Goal: Information Seeking & Learning: Learn about a topic

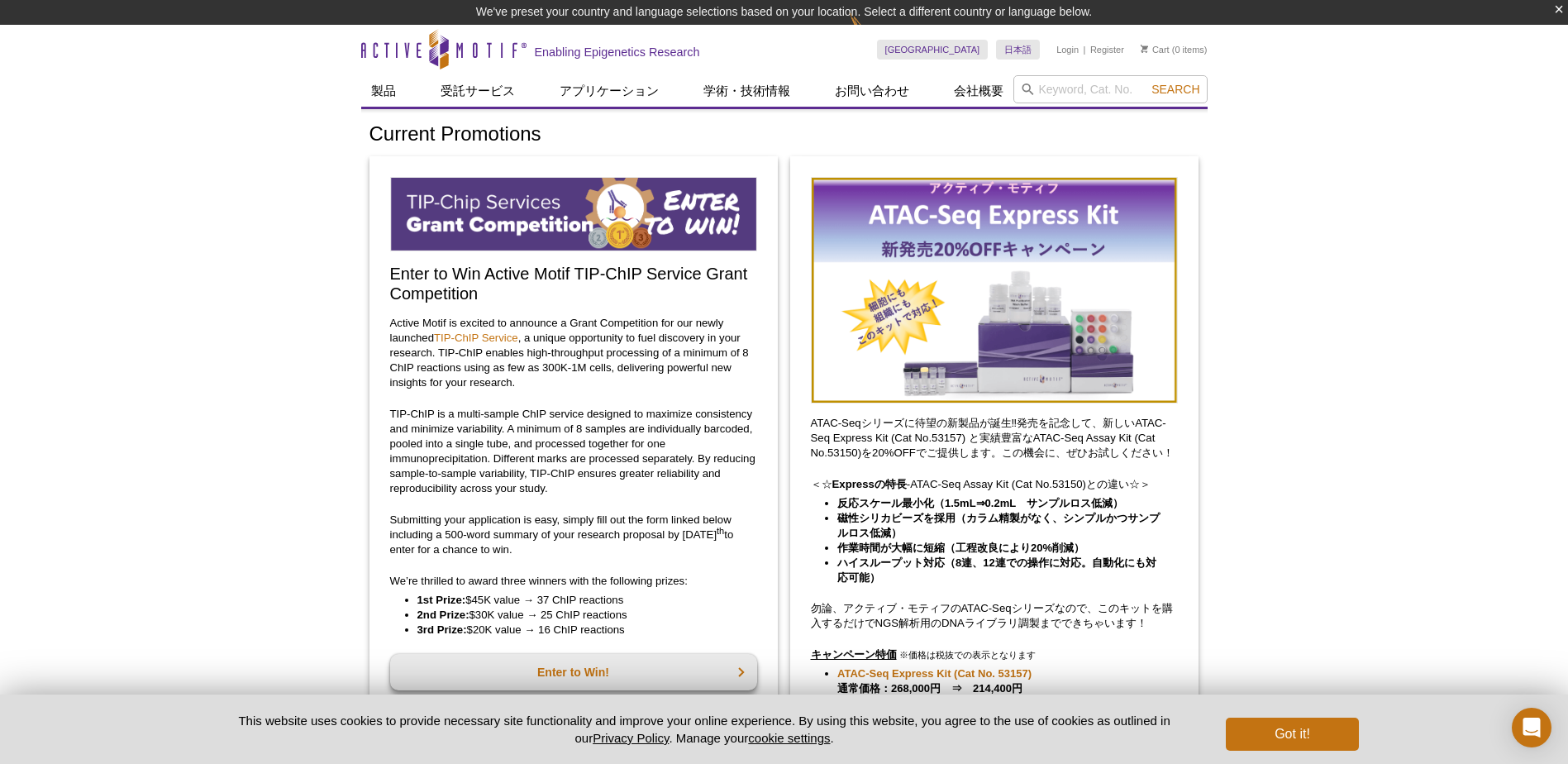
drag, startPoint x: 1300, startPoint y: 131, endPoint x: 1315, endPoint y: 130, distance: 15.0
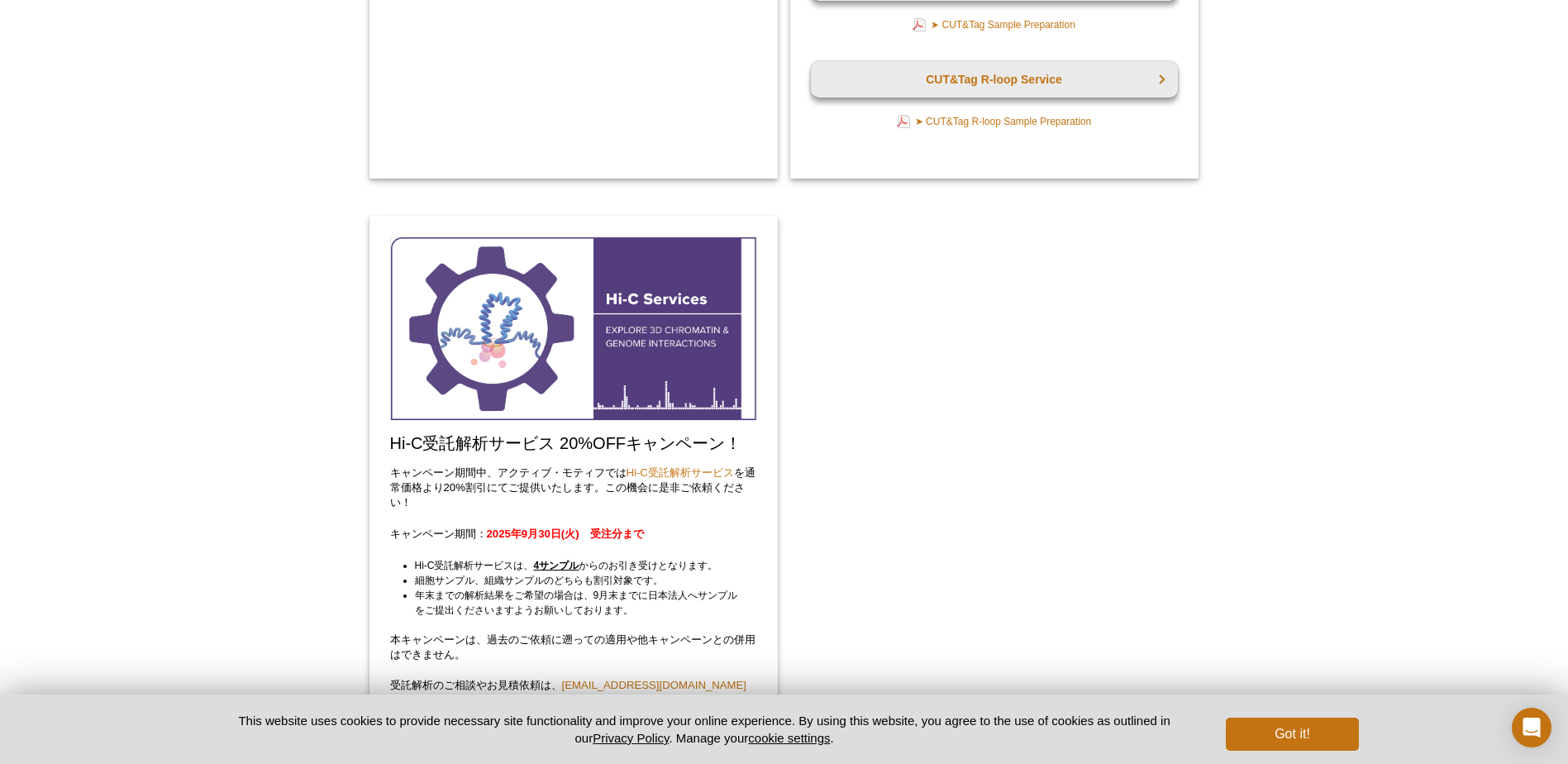
scroll to position [3141, 0]
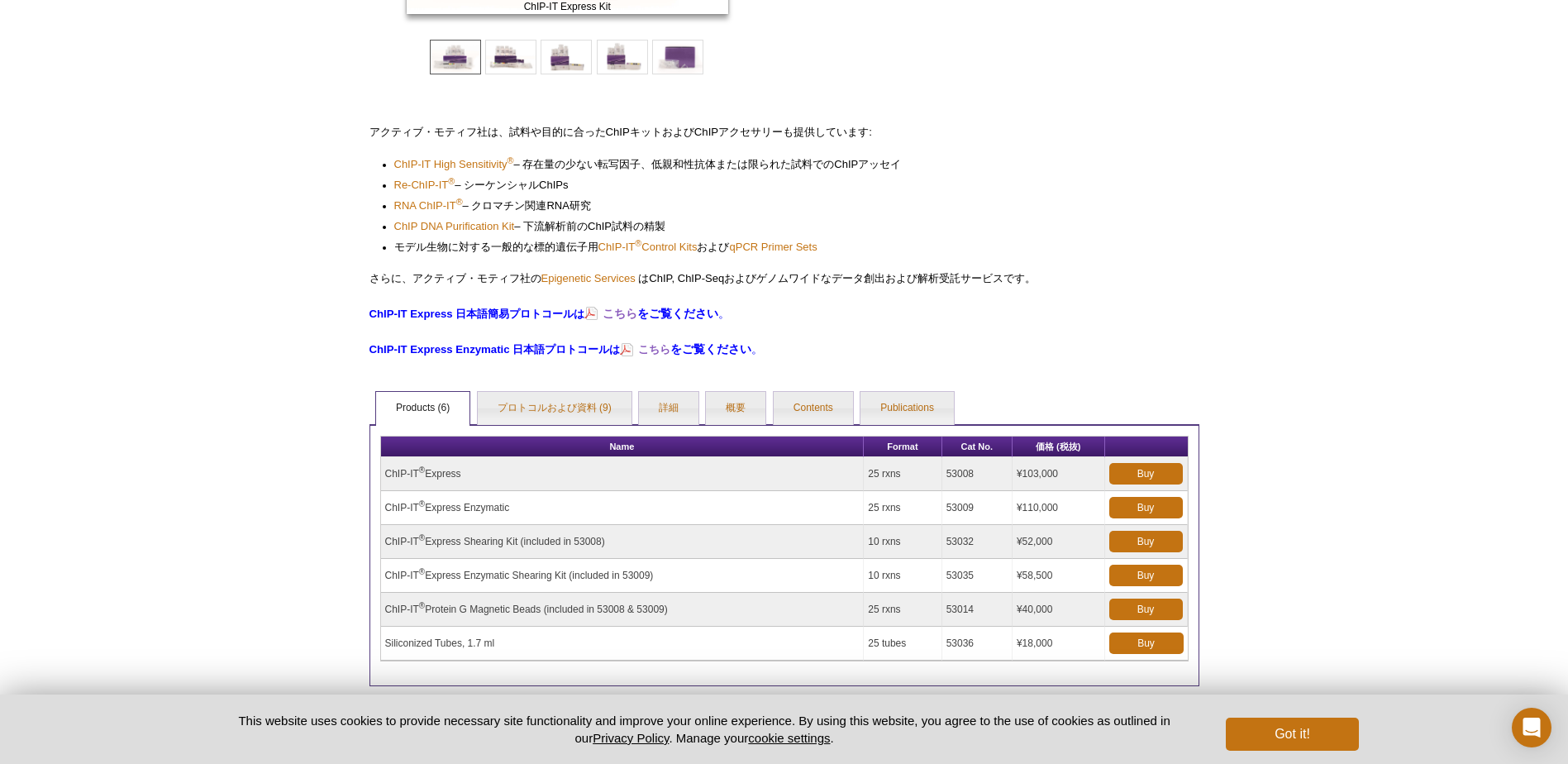
scroll to position [388, 0]
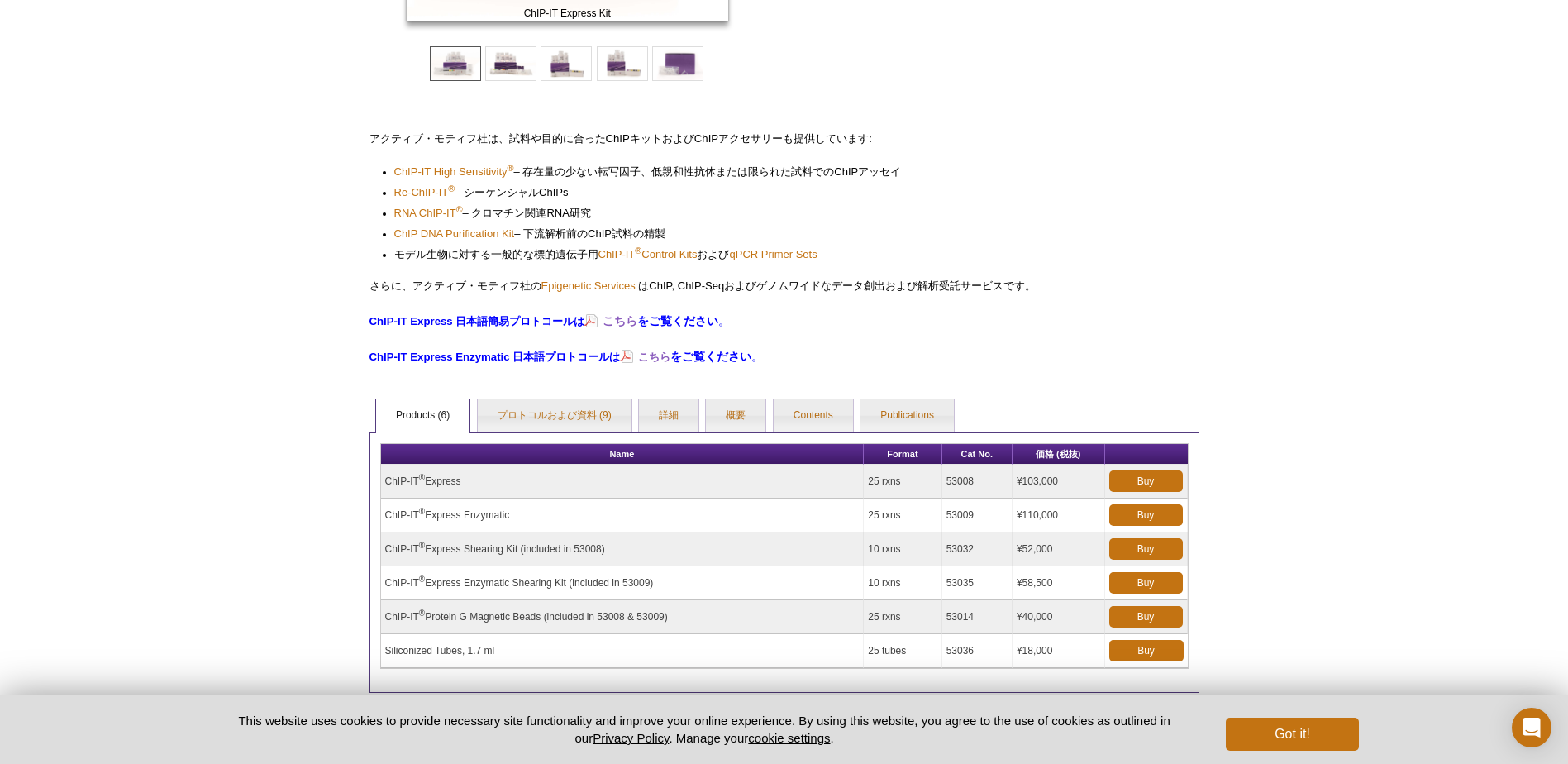
click at [637, 478] on td "ChIP-IT ® Express" at bounding box center [622, 481] width 483 height 34
click at [419, 475] on sup "®" at bounding box center [422, 478] width 6 height 9
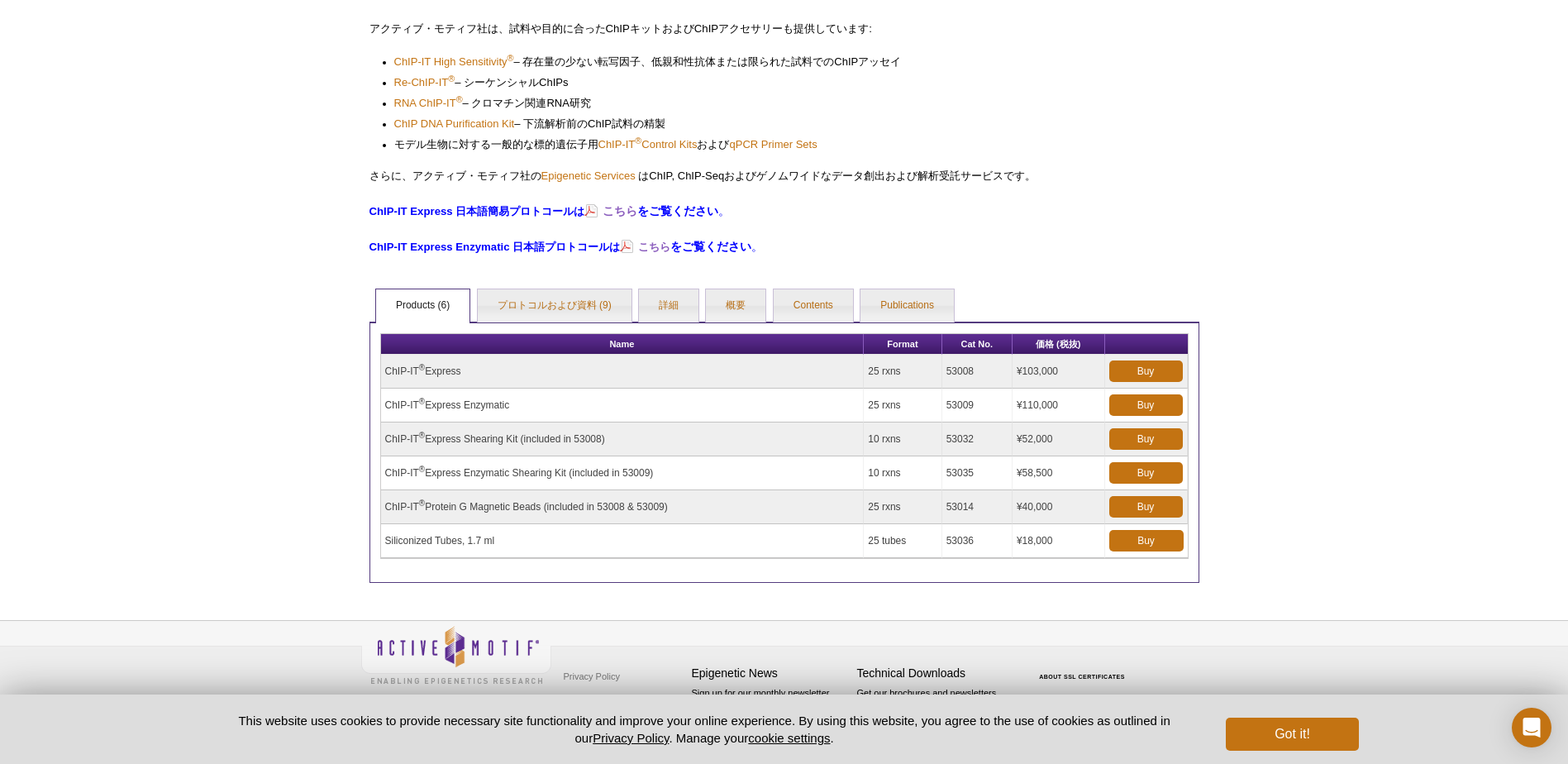
scroll to position [499, 0]
